Goal: Task Accomplishment & Management: Use online tool/utility

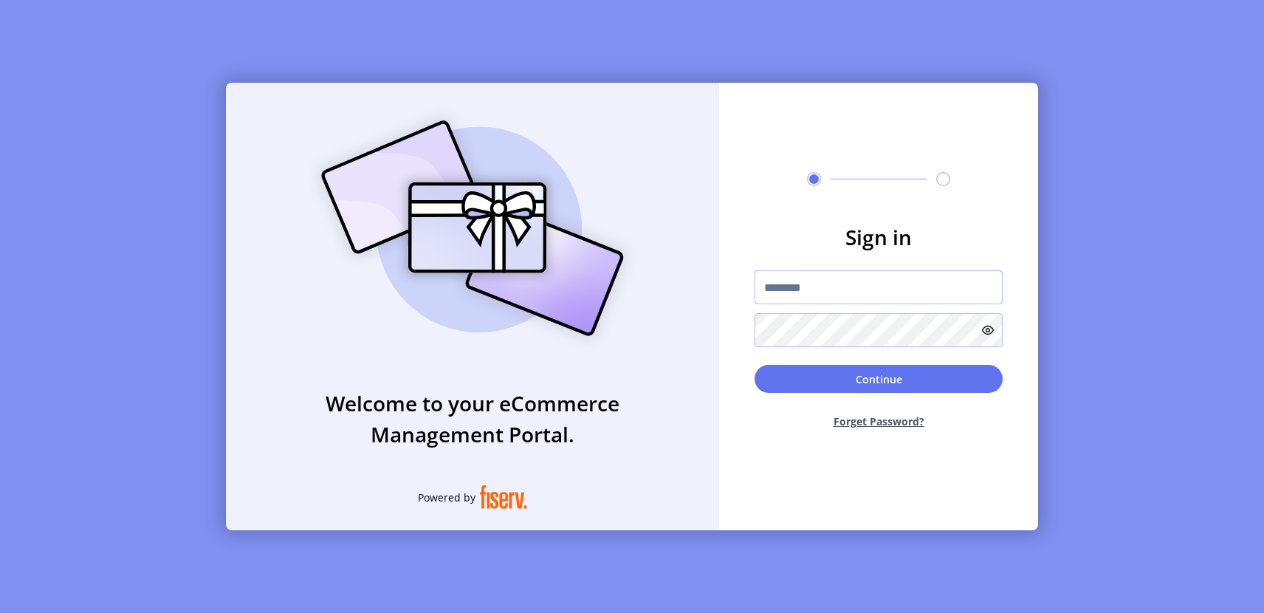
click at [788, 277] on input "text" at bounding box center [878, 287] width 248 height 34
type input "**********"
click at [754, 365] on button "Continue" at bounding box center [878, 379] width 248 height 28
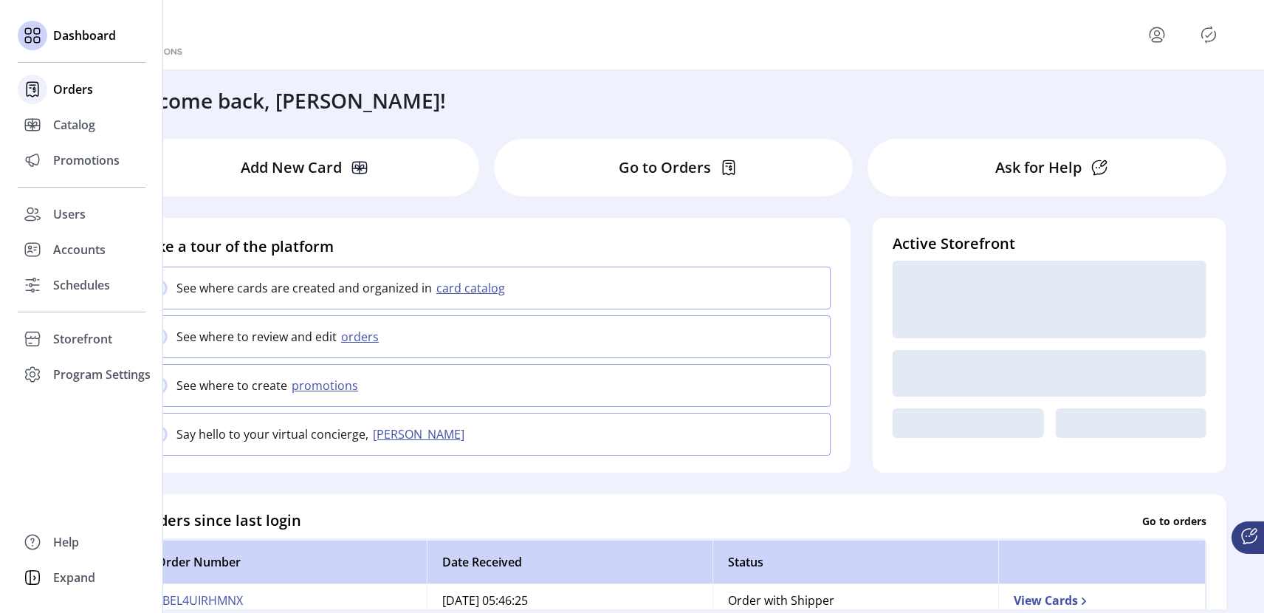
click at [81, 87] on span "Orders" at bounding box center [73, 89] width 40 height 18
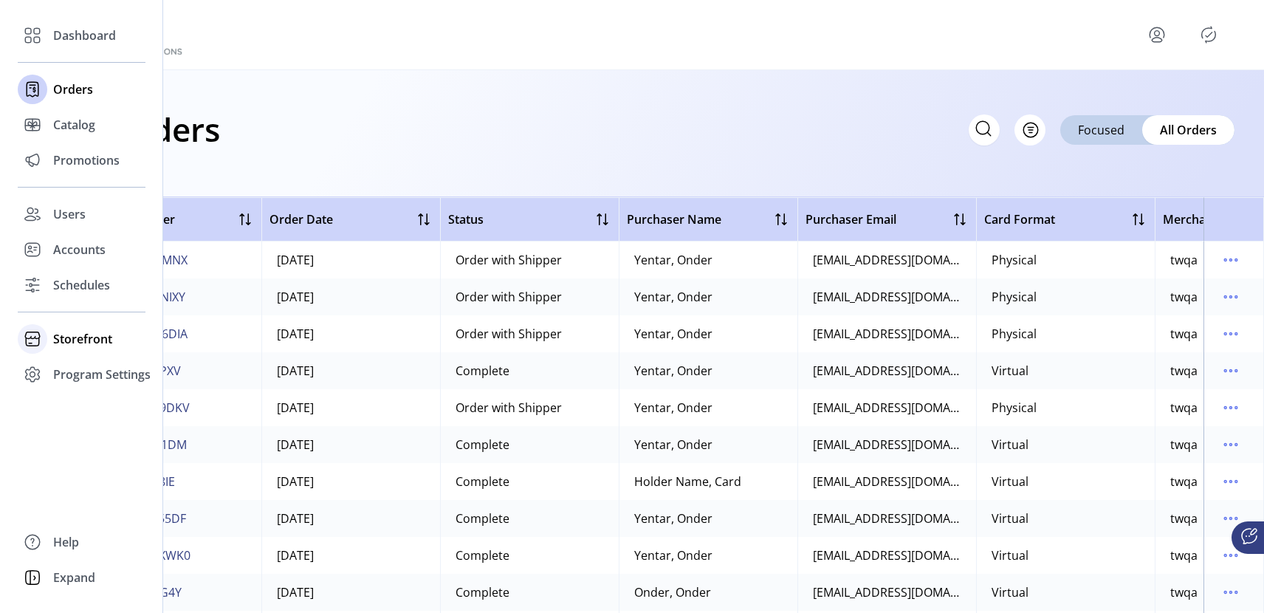
click at [87, 342] on span "Storefront" at bounding box center [82, 339] width 59 height 18
click at [96, 368] on span "Configuration" at bounding box center [92, 369] width 78 height 18
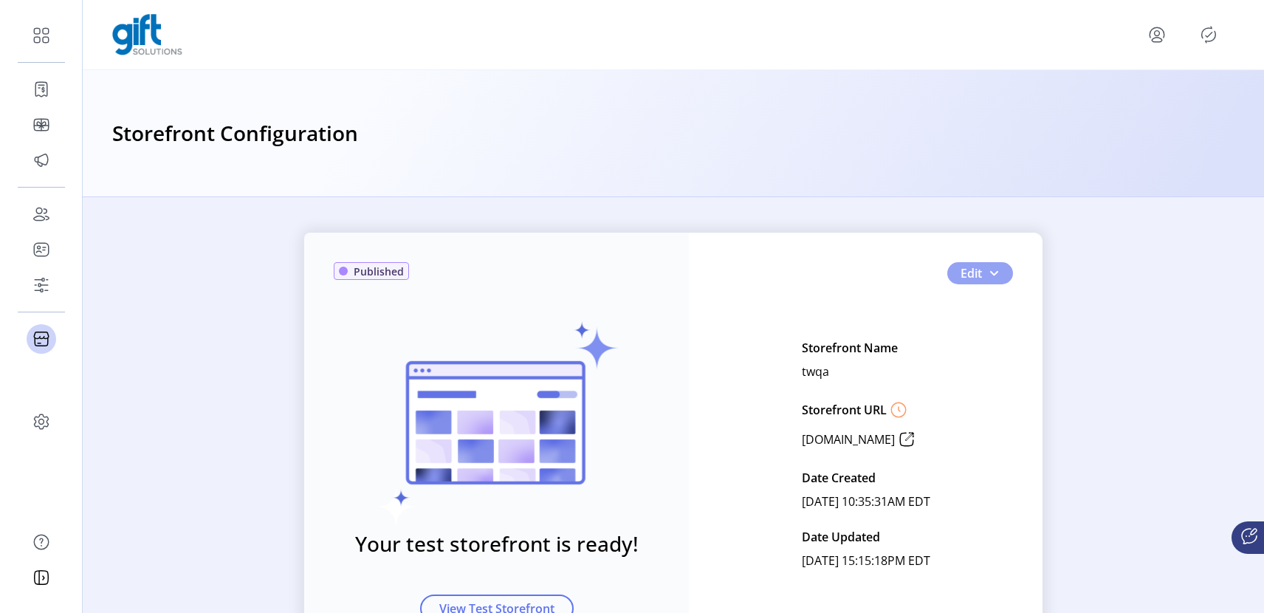
click at [995, 273] on span "button" at bounding box center [994, 273] width 12 height 12
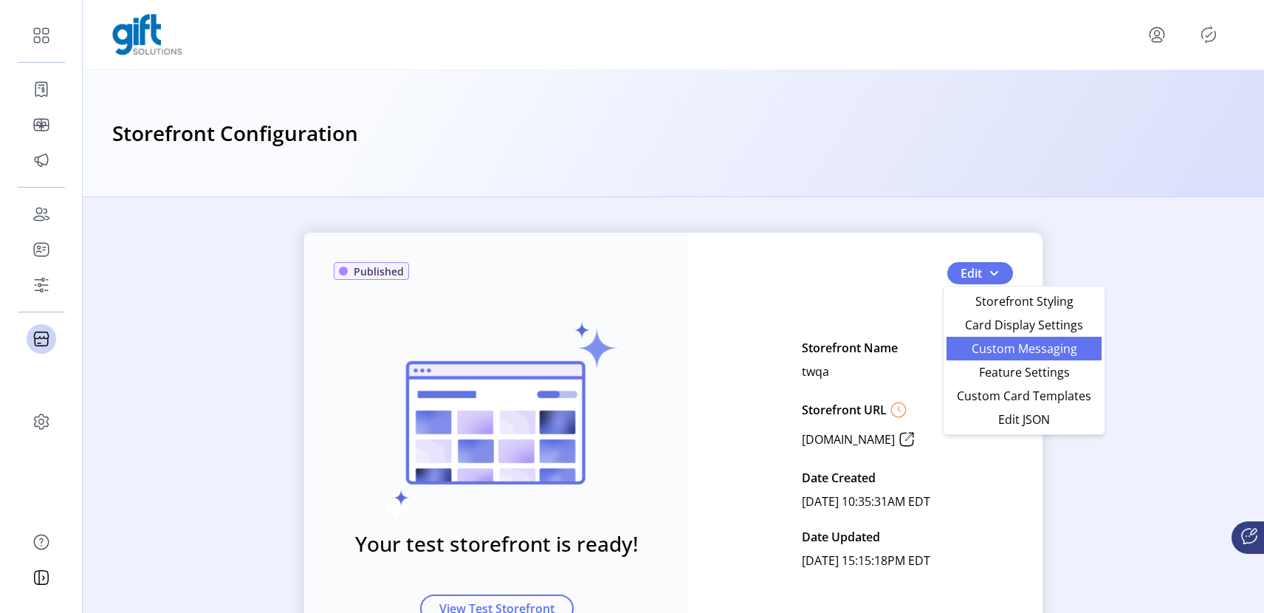
click at [1005, 352] on span "Custom Messaging" at bounding box center [1023, 349] width 137 height 12
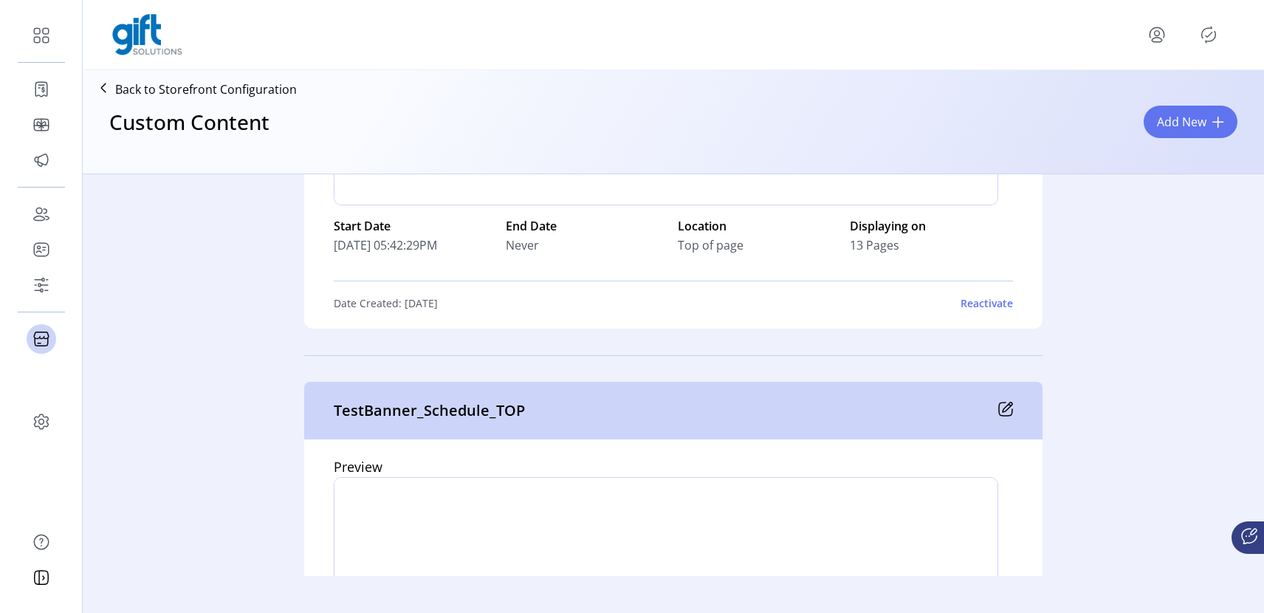
scroll to position [1502, 0]
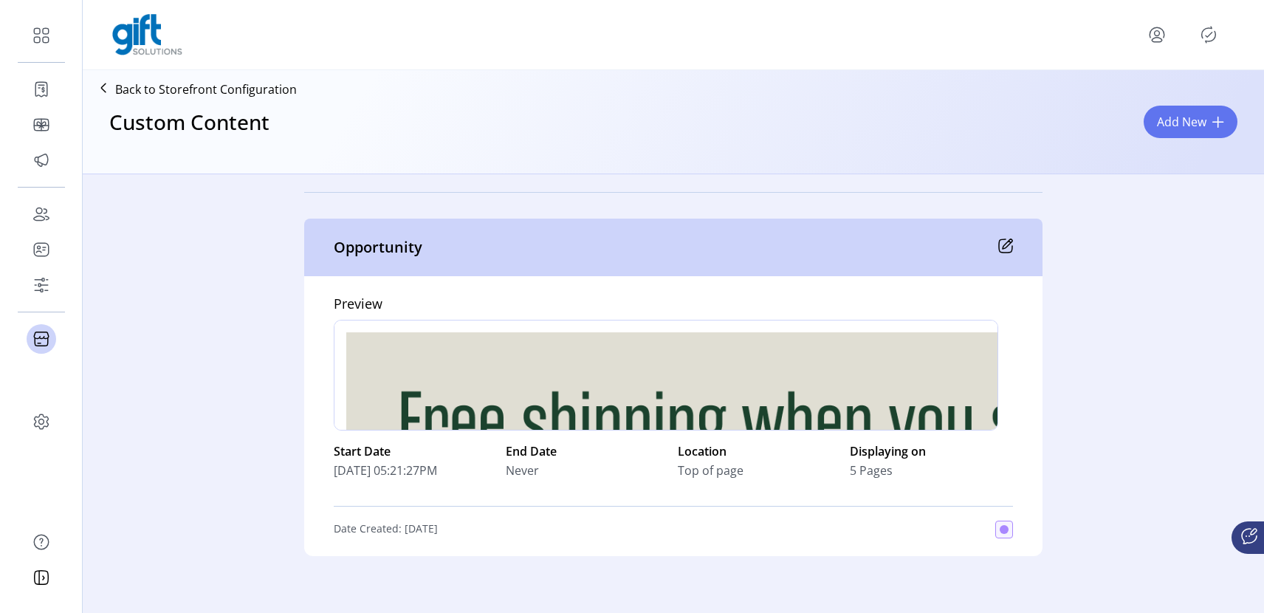
click at [1203, 35] on icon "Publisher Panel" at bounding box center [1209, 35] width 24 height 24
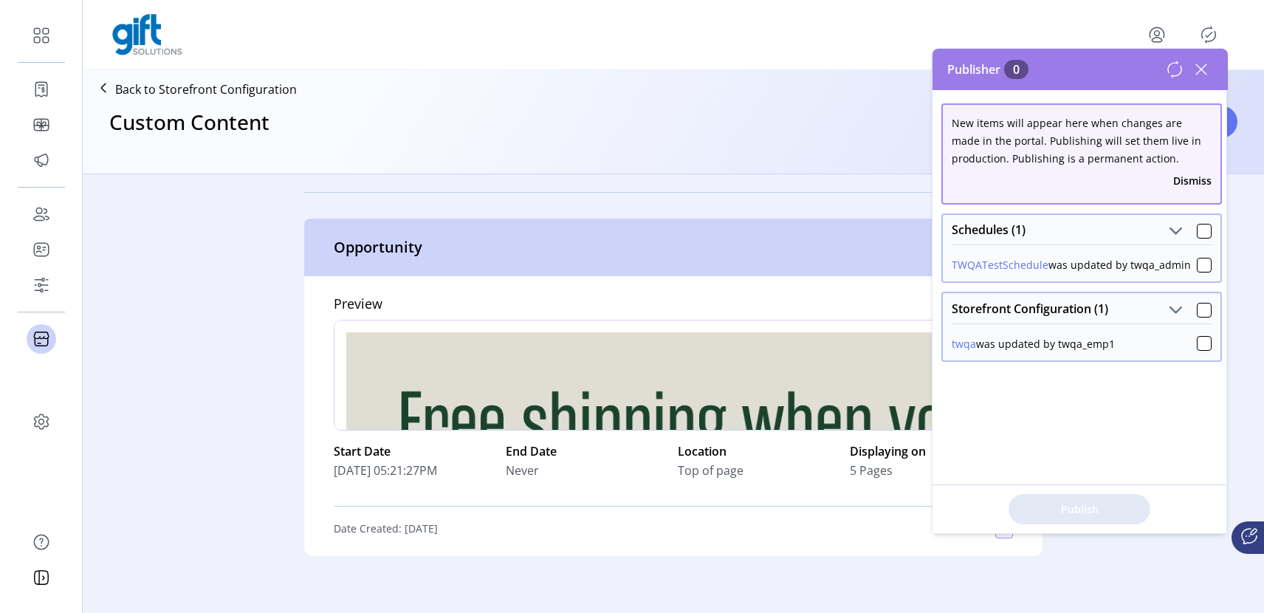
click at [1055, 515] on div "Publish" at bounding box center [1079, 508] width 294 height 49
click at [794, 228] on div "Opportunity" at bounding box center [673, 248] width 738 height 58
click at [774, 168] on div "Back to Storefront Configuration Custom Content Add New" at bounding box center [673, 121] width 1181 height 103
click at [1189, 64] on icon at bounding box center [1201, 70] width 24 height 24
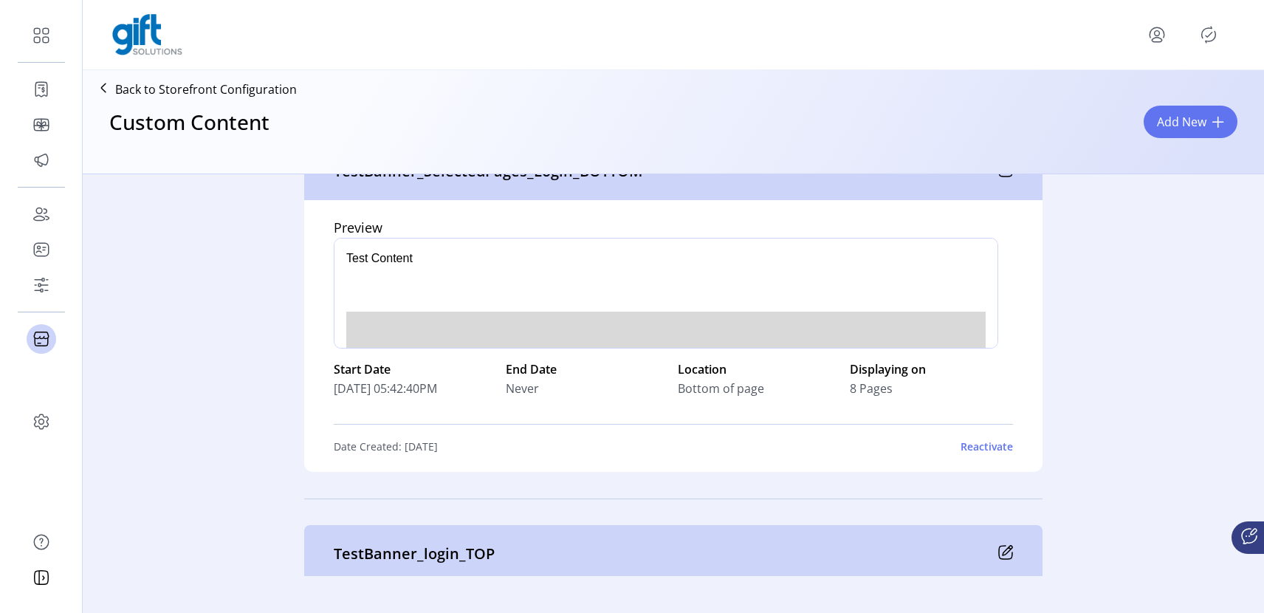
click at [817, 298] on div at bounding box center [666, 293] width 664 height 111
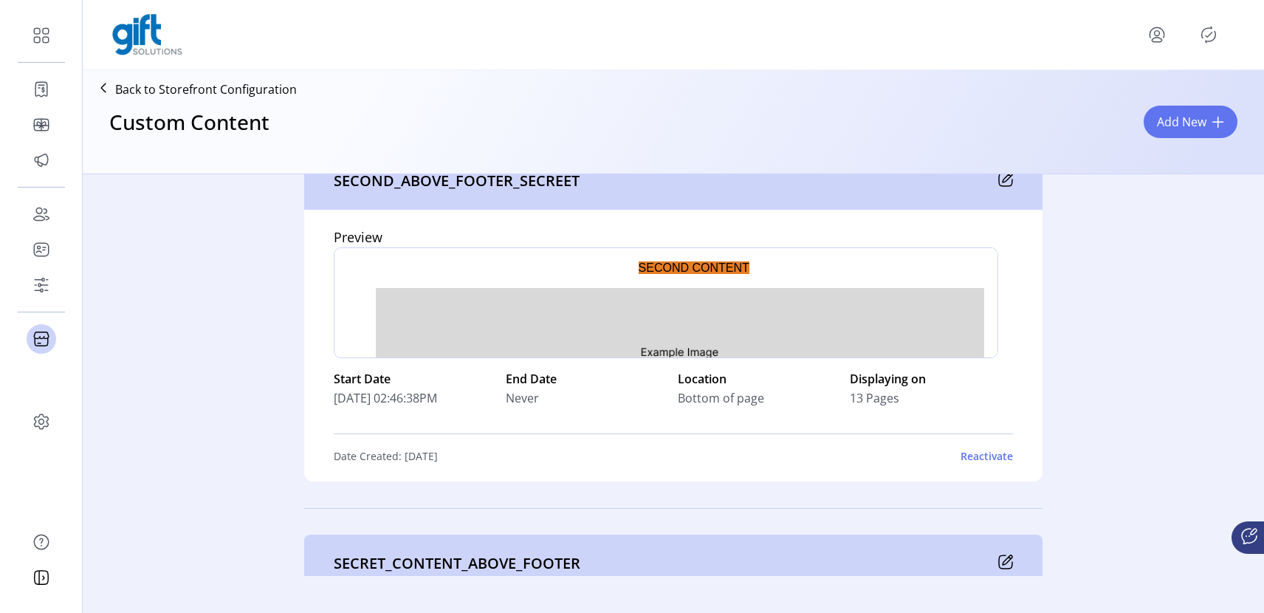
scroll to position [6615, 0]
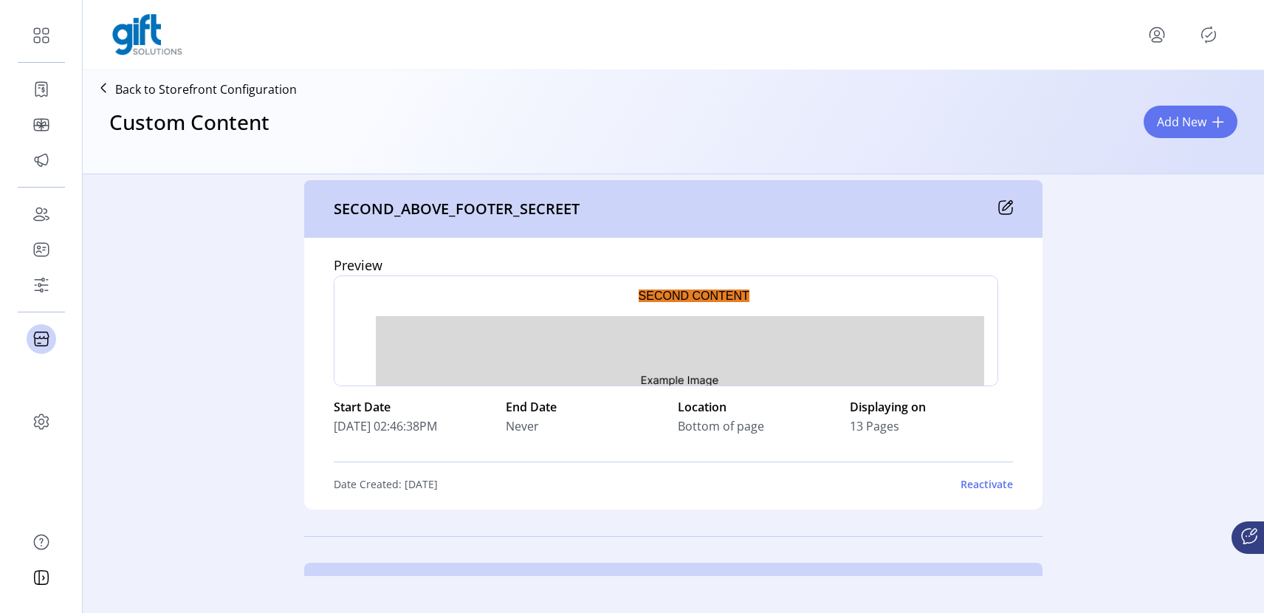
click at [980, 487] on div "Reactivate" at bounding box center [986, 484] width 52 height 16
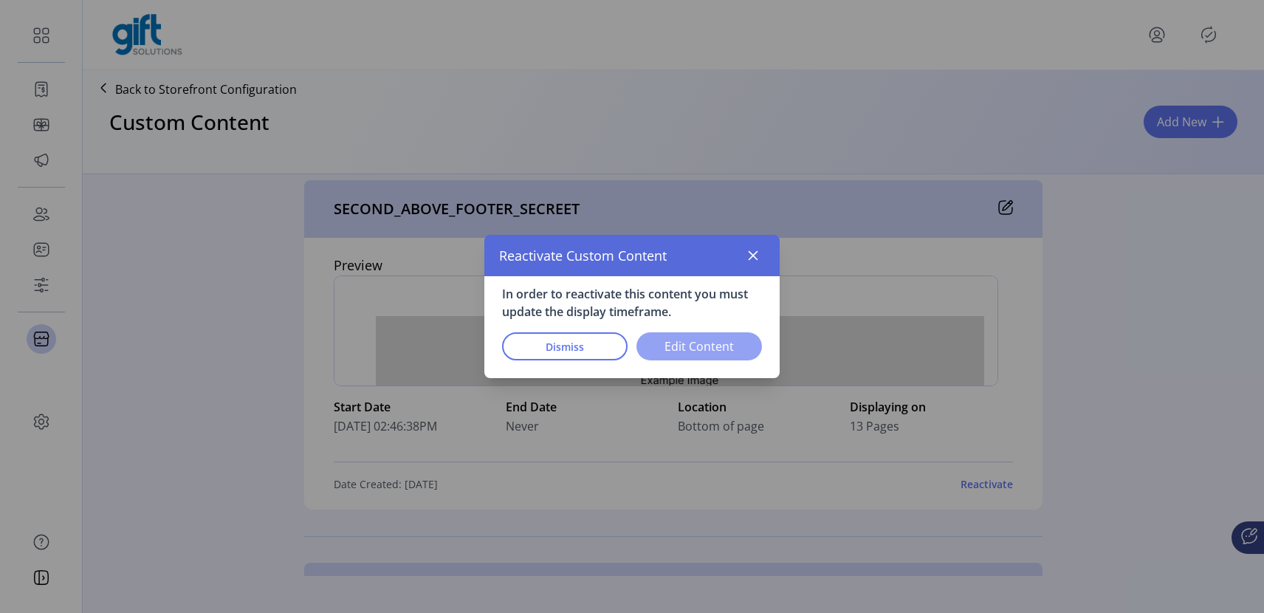
click at [672, 345] on span "Edit Content" at bounding box center [699, 346] width 87 height 18
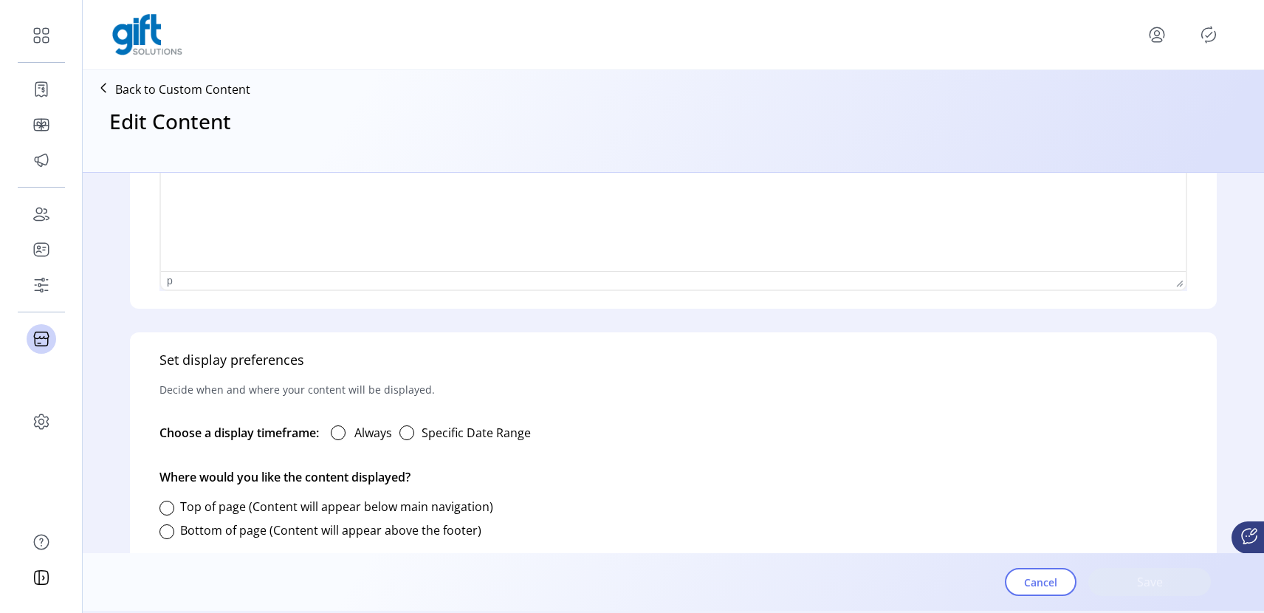
type input "**********"
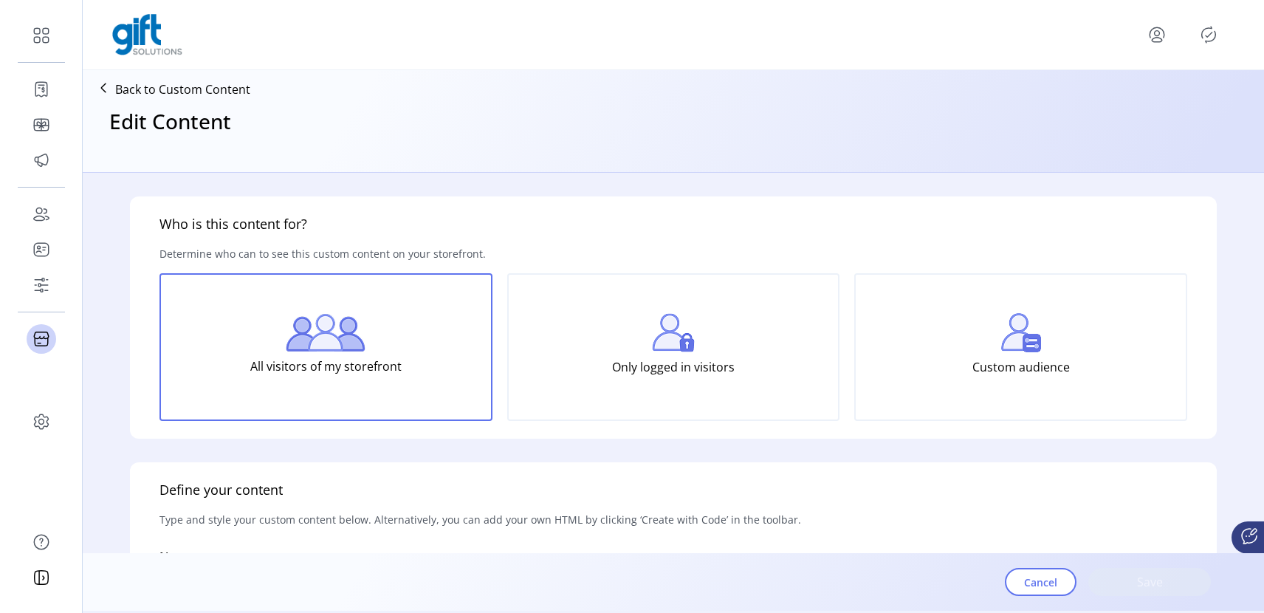
click at [608, 341] on div "Only logged in visitors" at bounding box center [673, 347] width 333 height 148
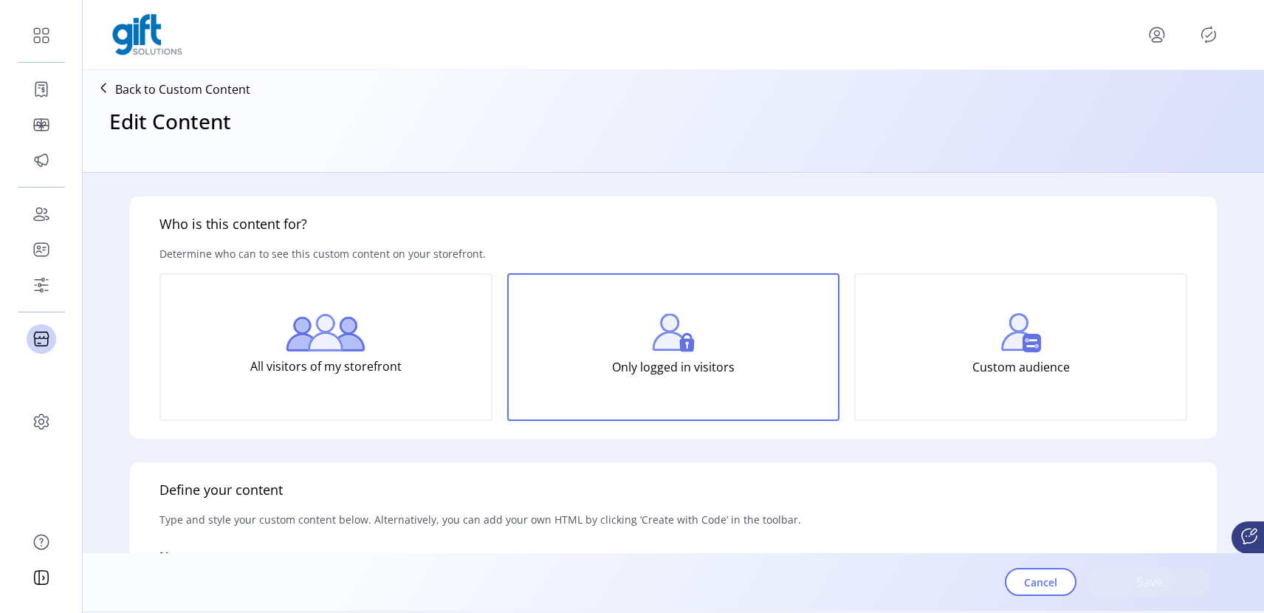
click at [398, 306] on div "All visitors of my storefront" at bounding box center [325, 347] width 333 height 148
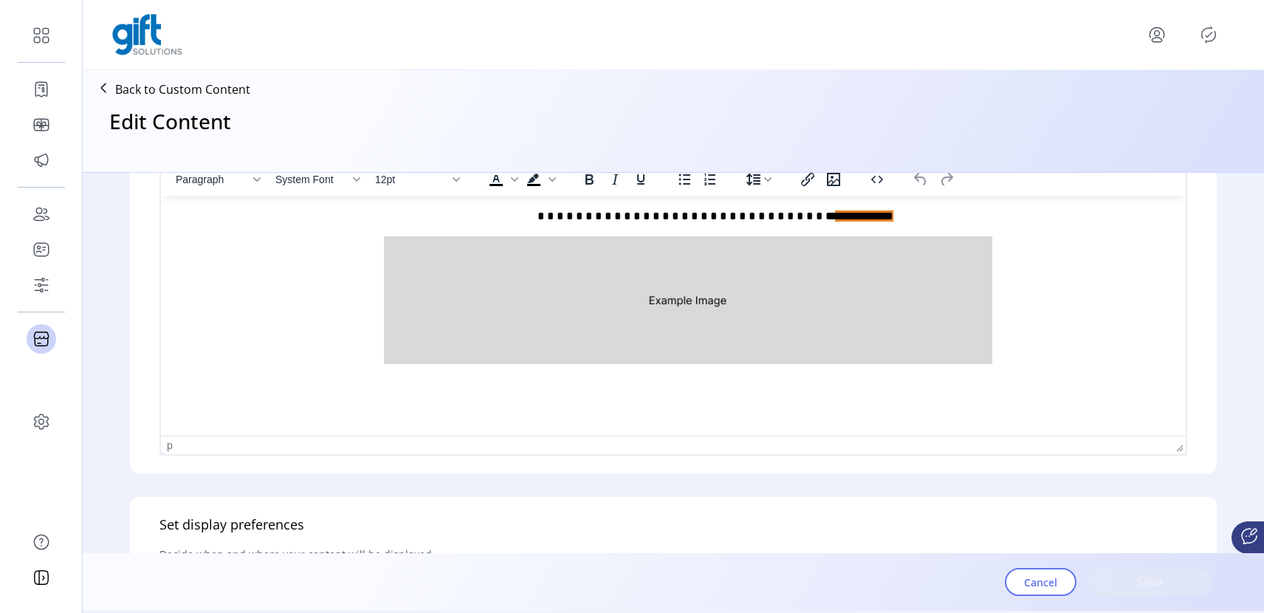
scroll to position [492, 0]
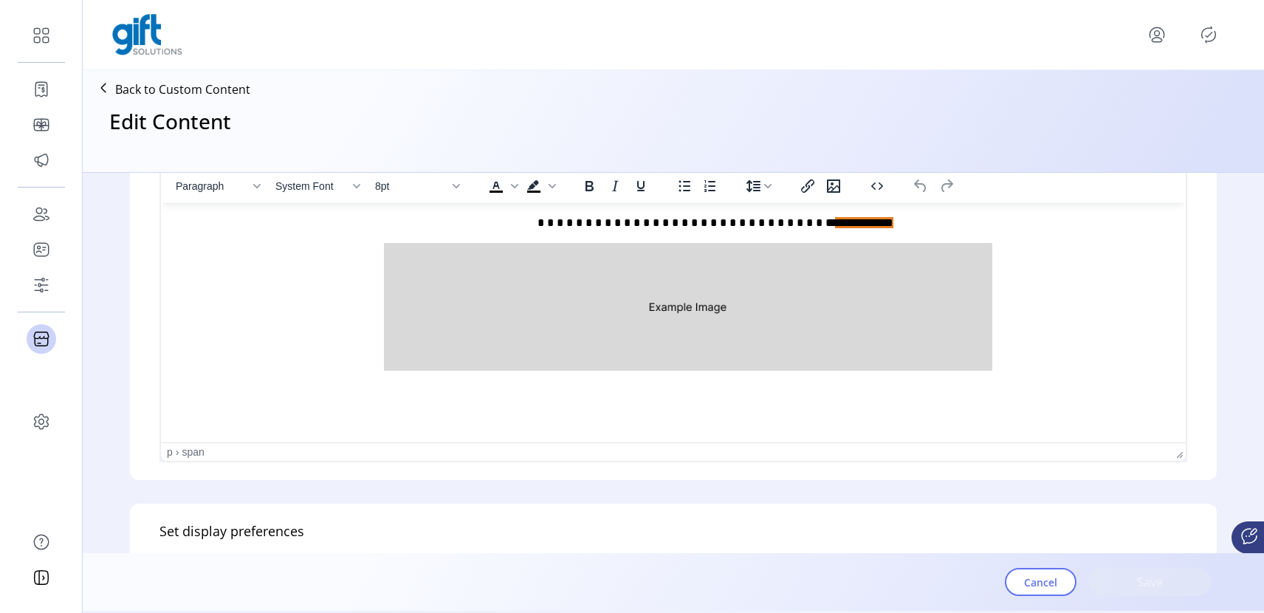
click at [683, 235] on body "**********" at bounding box center [673, 296] width 1001 height 162
click at [674, 222] on p "**********" at bounding box center [670, 223] width 994 height 16
click at [1124, 577] on div "Cancel Save" at bounding box center [1108, 582] width 206 height 52
click at [1033, 577] on span "Cancel" at bounding box center [1040, 582] width 33 height 16
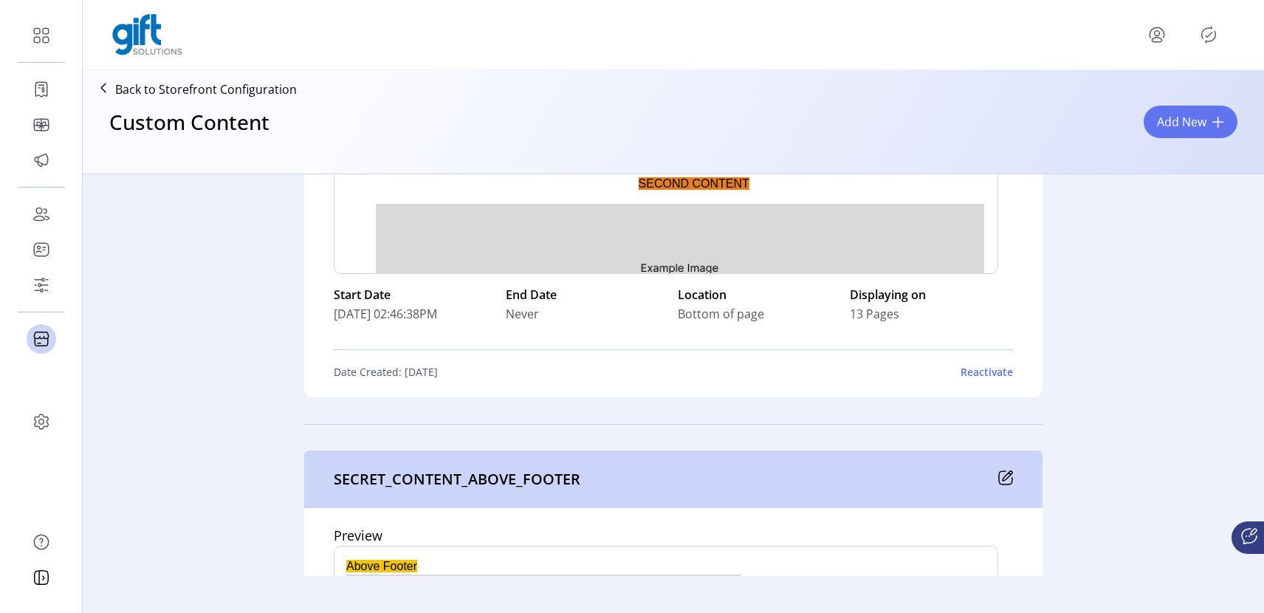
click at [983, 371] on div "Reactivate" at bounding box center [986, 372] width 52 height 16
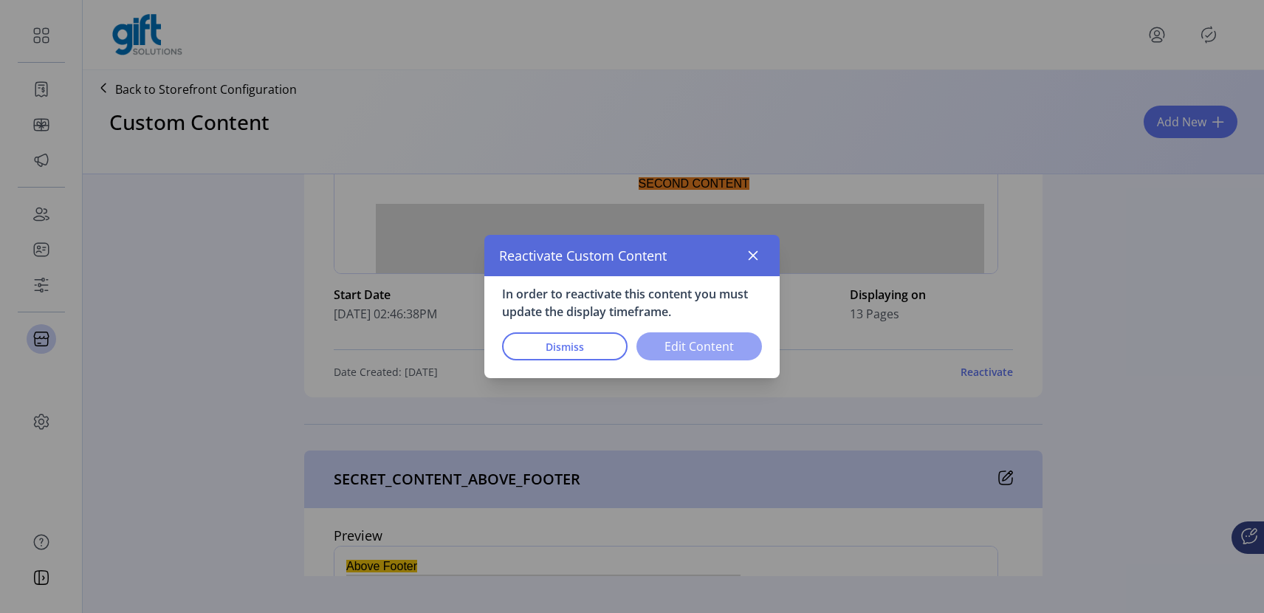
click at [671, 357] on button "Edit Content" at bounding box center [698, 346] width 125 height 28
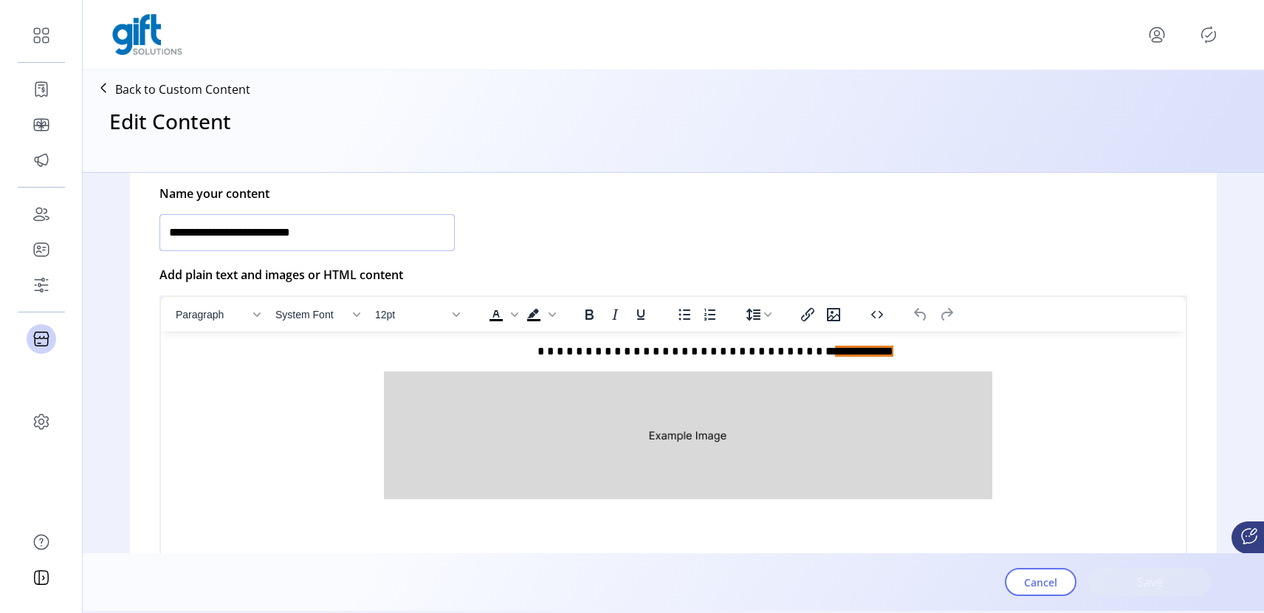
click at [391, 232] on input "**********" at bounding box center [306, 232] width 295 height 37
type input "**********"
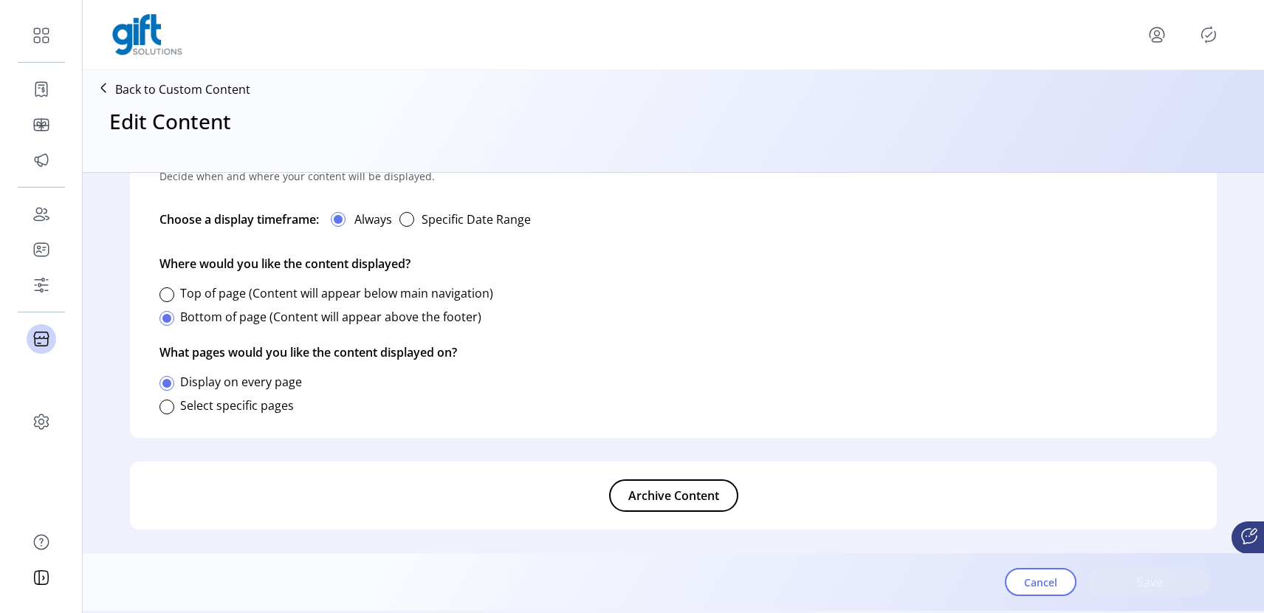
click at [98, 92] on icon at bounding box center [104, 88] width 24 height 24
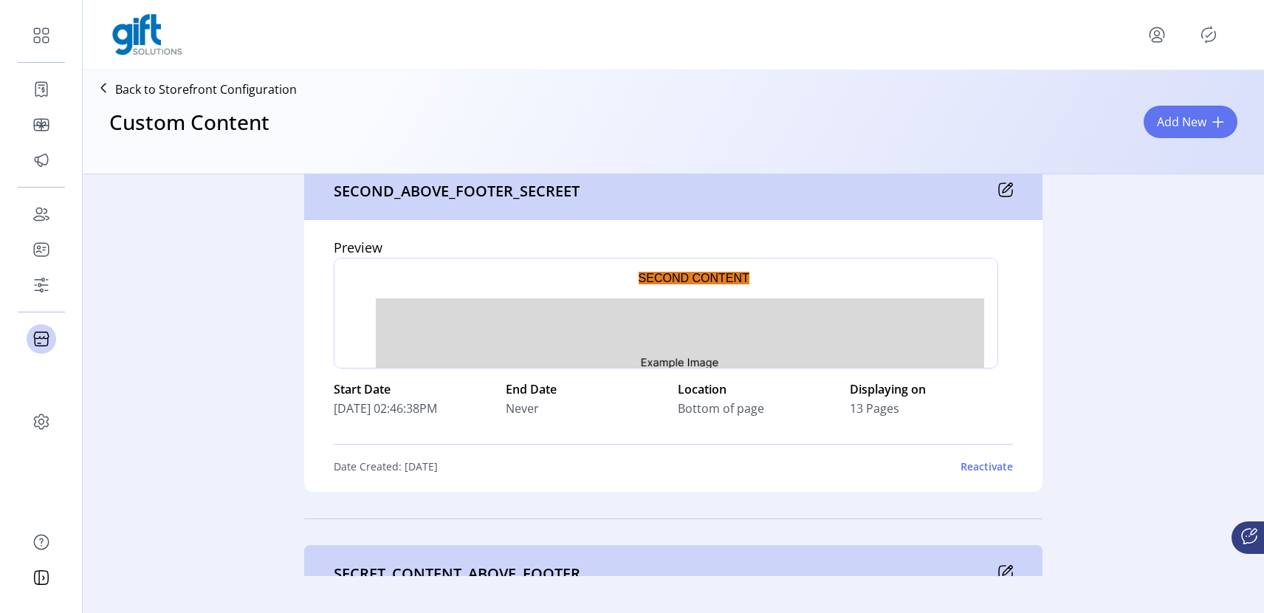
click at [979, 461] on div "Reactivate" at bounding box center [986, 466] width 52 height 16
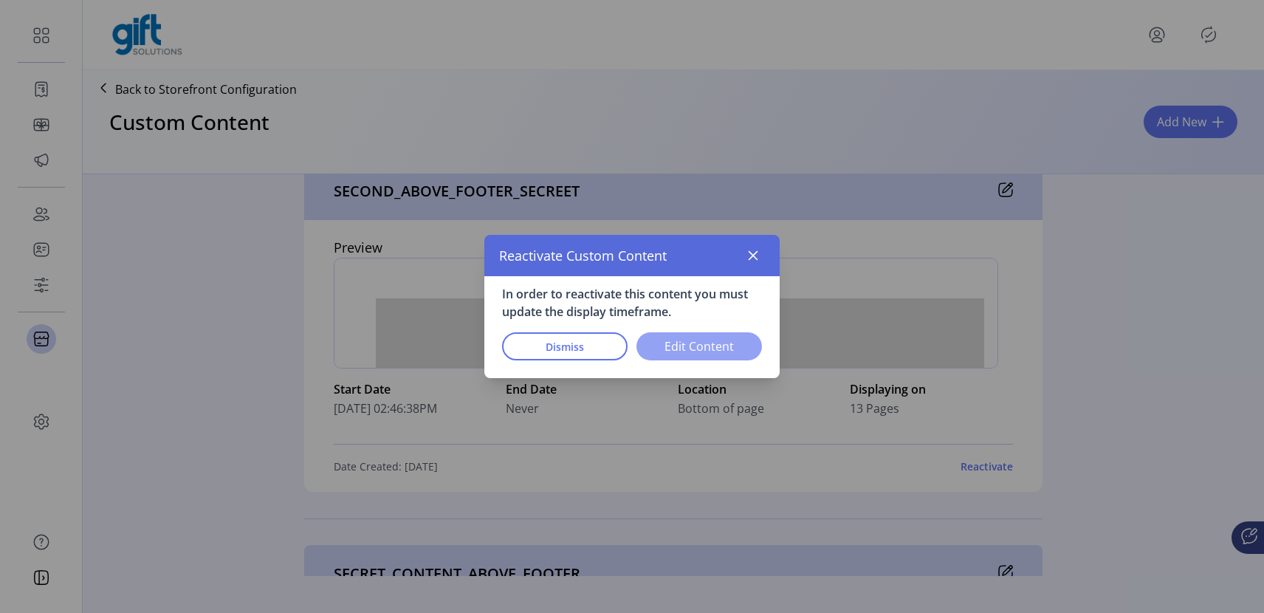
click at [708, 348] on span "Edit Content" at bounding box center [699, 346] width 87 height 18
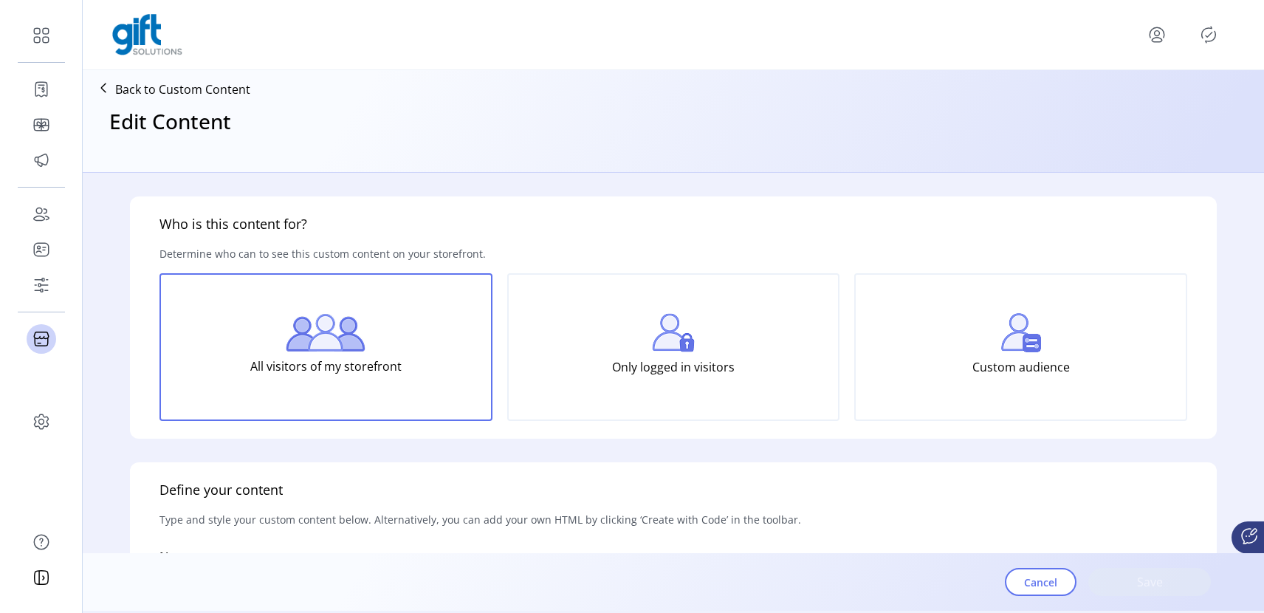
type input "**********"
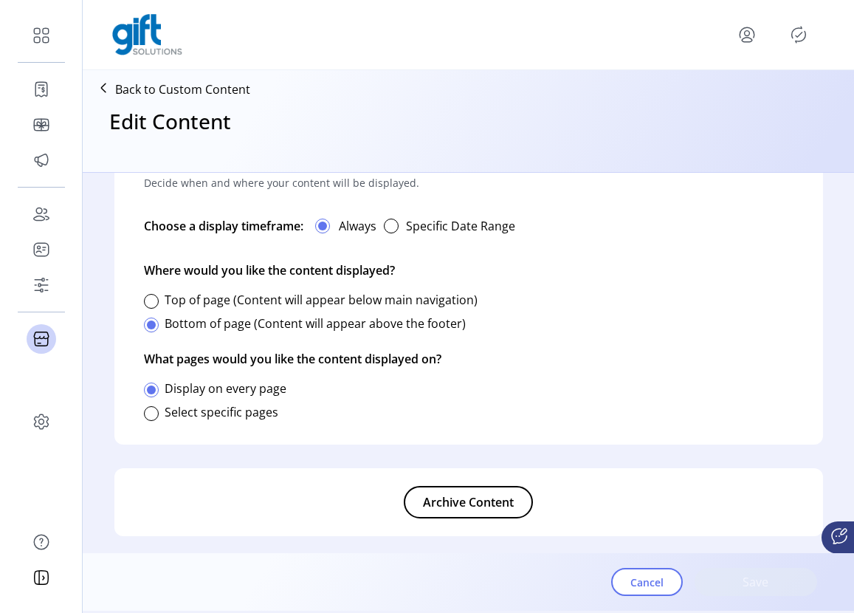
scroll to position [876, 0]
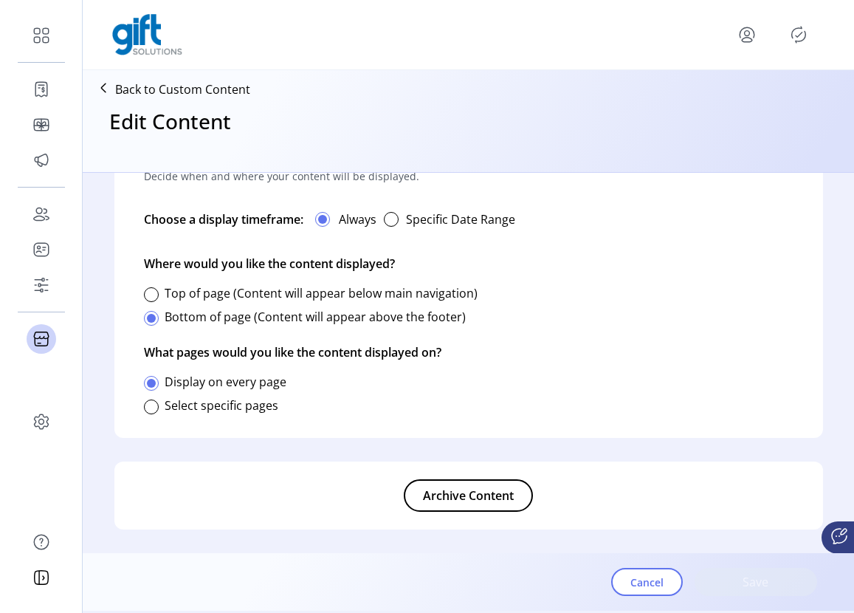
click at [739, 581] on div "Cancel Save" at bounding box center [714, 582] width 206 height 52
click at [744, 579] on div "Cancel Save" at bounding box center [714, 582] width 206 height 52
click at [394, 221] on div "button" at bounding box center [391, 219] width 15 height 15
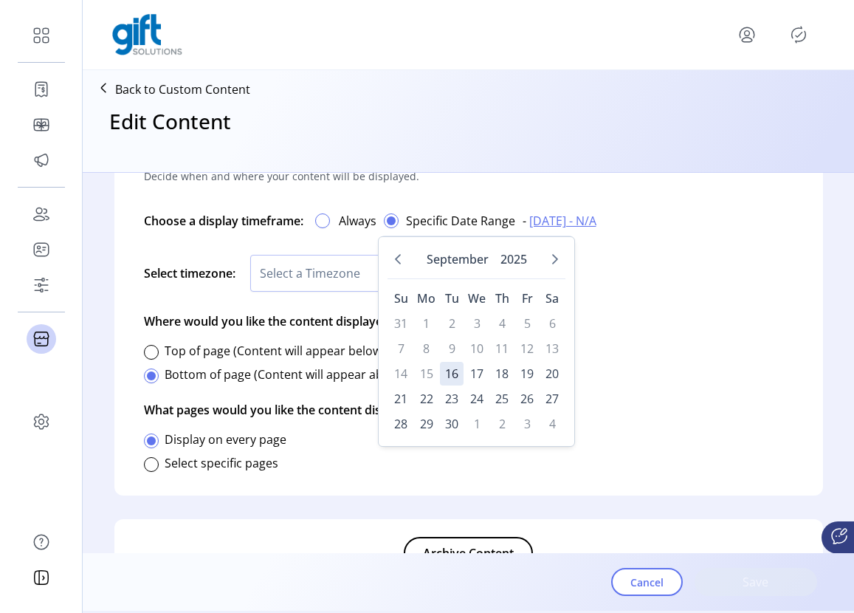
click at [327, 219] on div at bounding box center [322, 220] width 15 height 15
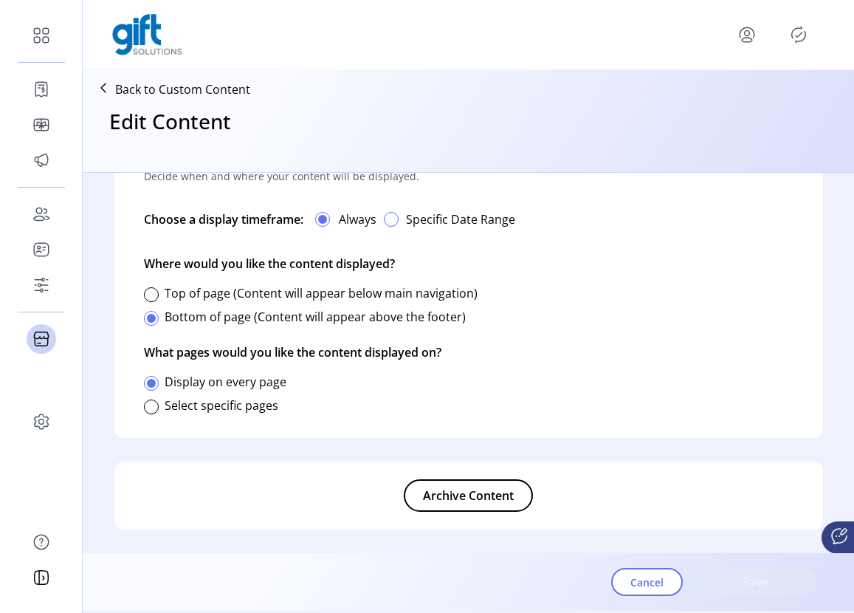
click at [393, 219] on div "button" at bounding box center [391, 219] width 15 height 15
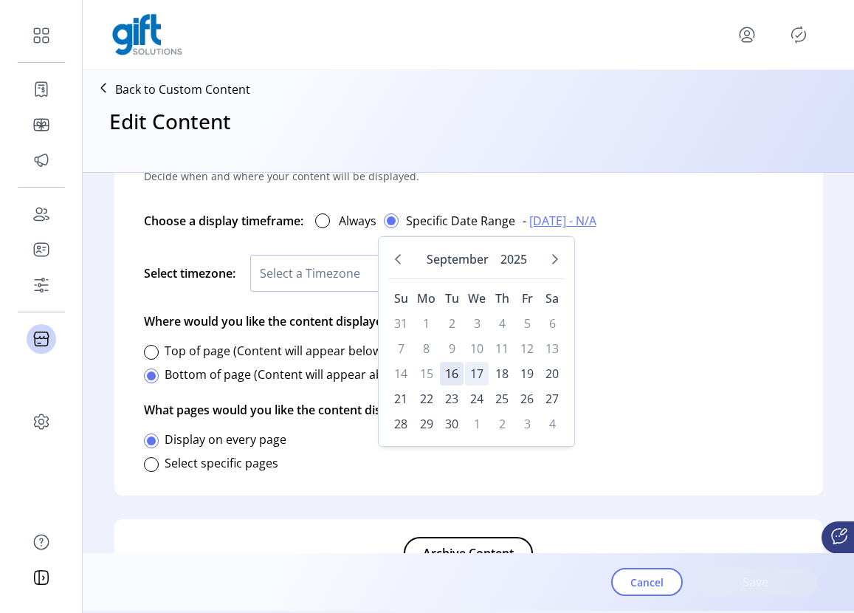
click at [473, 368] on span "17" at bounding box center [477, 374] width 24 height 24
click at [479, 374] on span "17" at bounding box center [477, 374] width 24 height 24
click at [475, 373] on span "17" at bounding box center [477, 374] width 24 height 24
click at [454, 372] on span "16" at bounding box center [452, 374] width 24 height 24
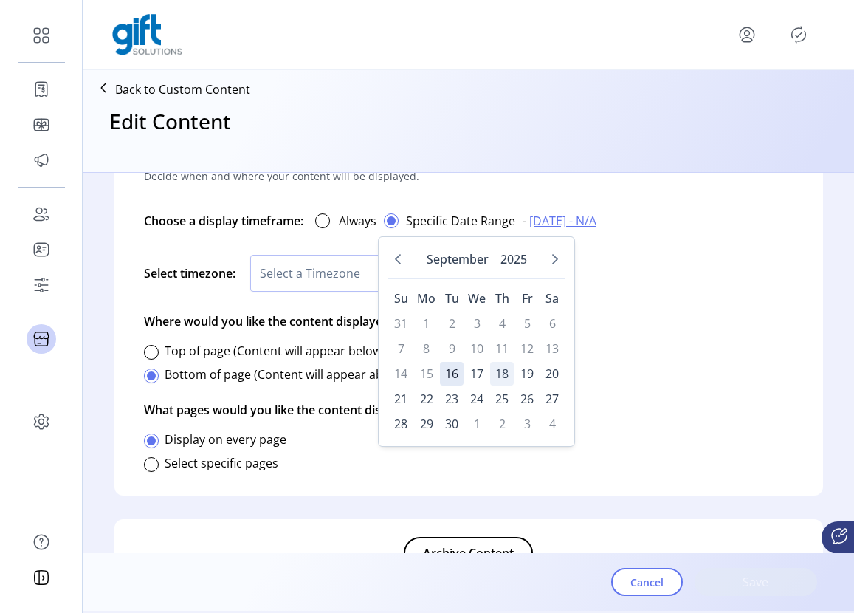
click at [510, 372] on span "18" at bounding box center [502, 374] width 24 height 24
click at [498, 373] on span "18" at bounding box center [502, 374] width 24 height 24
click at [422, 372] on td "15" at bounding box center [426, 374] width 24 height 24
click at [498, 353] on td "11" at bounding box center [502, 349] width 24 height 24
click at [447, 410] on table "Su Mo Tu We Th Fr Sa 31 1 2 3 4 5 6 7 8 9 10 11 12 13 14 15 16 17 18 19 20 21 2…" at bounding box center [477, 361] width 178 height 152
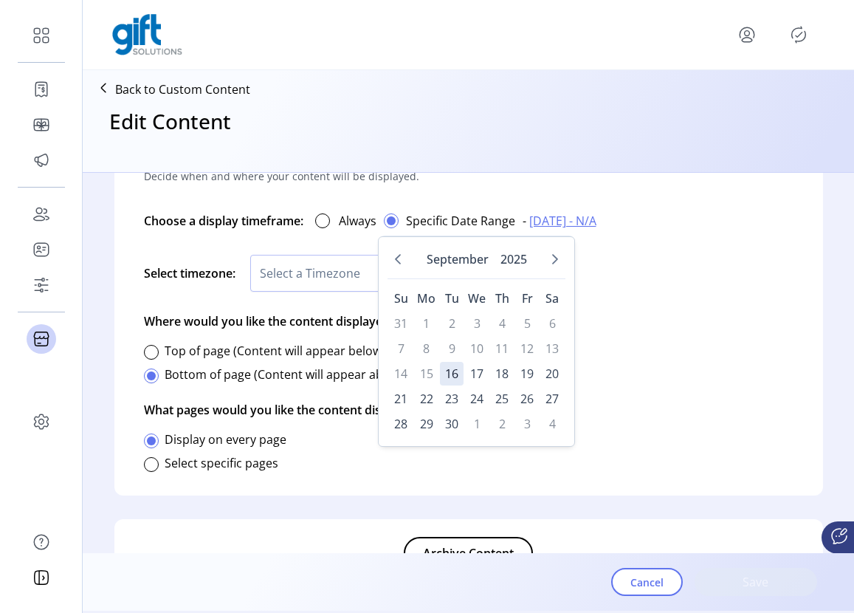
click at [441, 410] on table "Su Mo Tu We Th Fr Sa 31 1 2 3 4 5 6 7 8 9 10 11 12 13 14 15 16 17 18 19 20 21 2…" at bounding box center [477, 361] width 178 height 152
click at [670, 289] on div "Select timezone: Select a Timezone" at bounding box center [469, 273] width 650 height 55
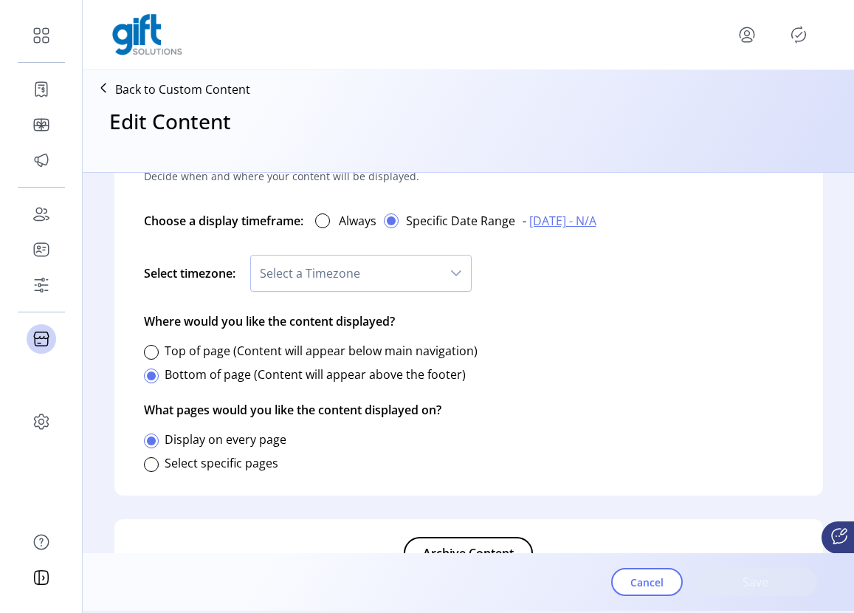
click at [585, 219] on span "[DATE] - N/A" at bounding box center [562, 221] width 67 height 18
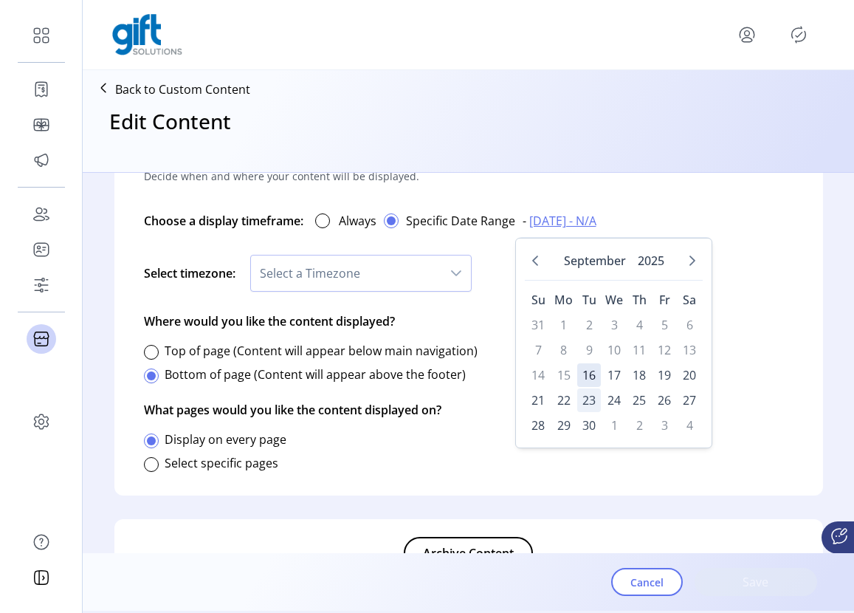
click at [582, 407] on span "23" at bounding box center [589, 400] width 24 height 24
click at [564, 396] on span "22" at bounding box center [564, 400] width 24 height 24
click at [613, 366] on span "17" at bounding box center [614, 375] width 24 height 24
click at [653, 366] on span "19" at bounding box center [665, 375] width 24 height 24
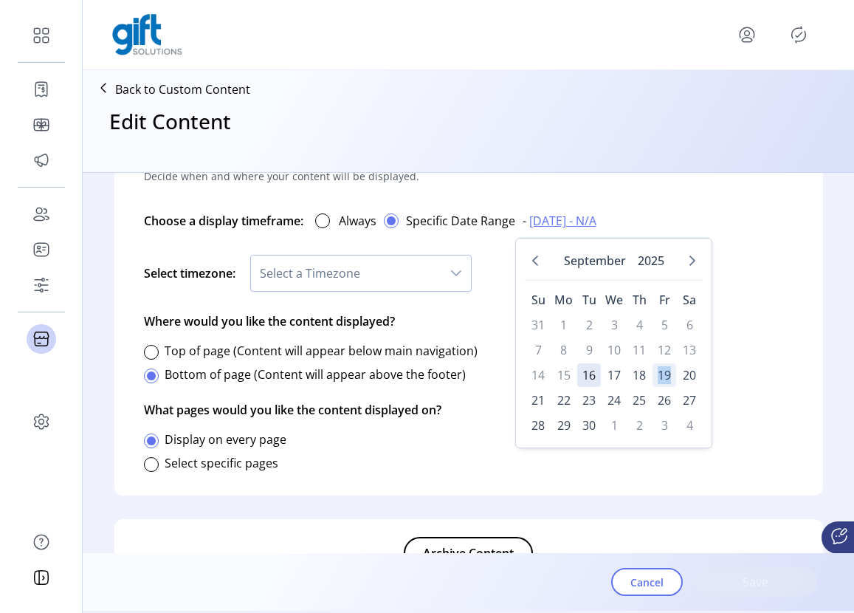
click at [653, 366] on span "19" at bounding box center [665, 375] width 24 height 24
click at [447, 272] on div "dropdown trigger" at bounding box center [456, 272] width 30 height 35
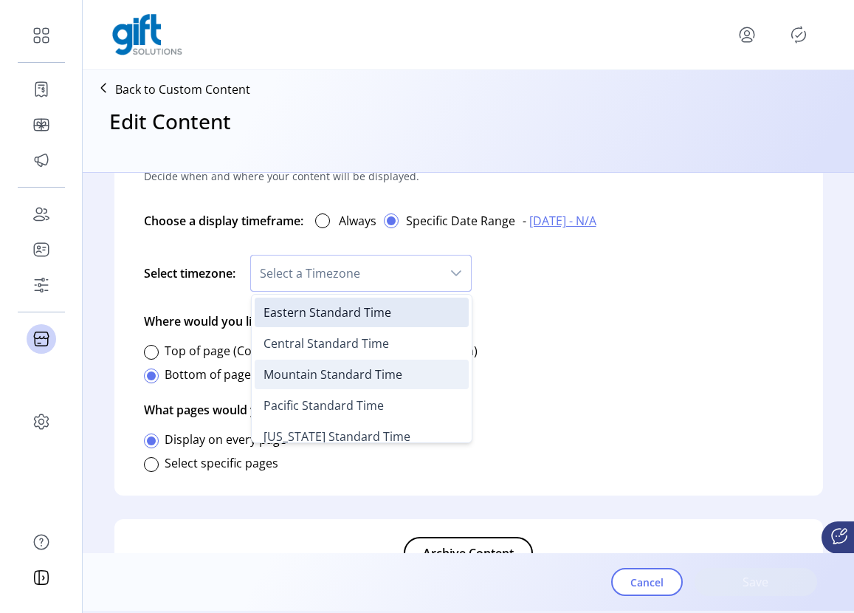
click at [405, 362] on li "Mountain Standard Time" at bounding box center [362, 375] width 214 height 30
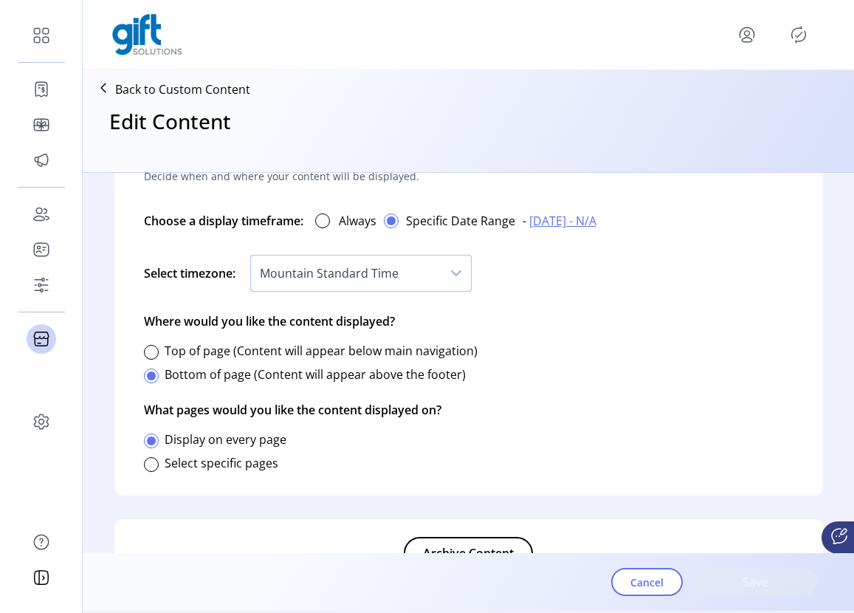
click at [564, 286] on div "Select timezone: Mountain Standard Time" at bounding box center [469, 273] width 650 height 55
click at [325, 227] on div at bounding box center [322, 220] width 15 height 15
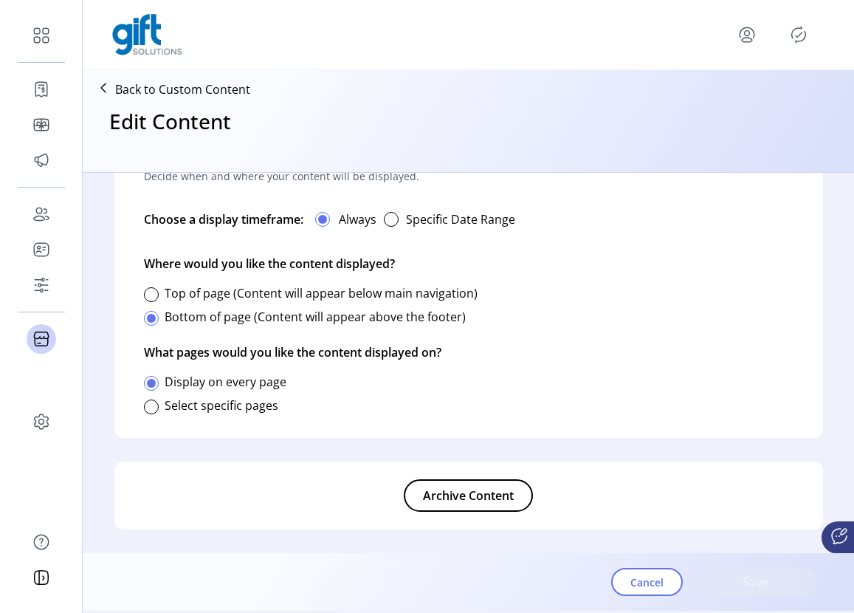
click at [748, 579] on div "Cancel Save" at bounding box center [714, 582] width 206 height 52
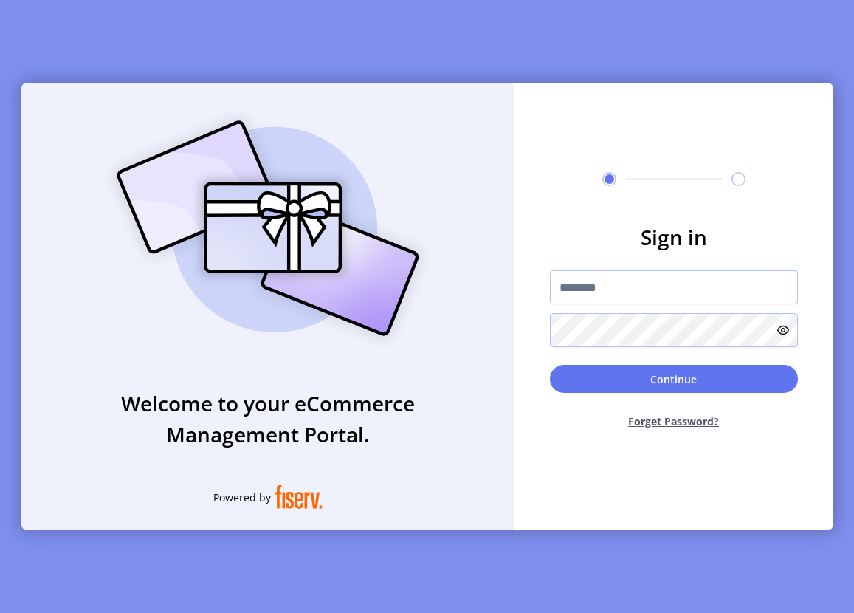
type input "**********"
